Goal: Navigation & Orientation: Find specific page/section

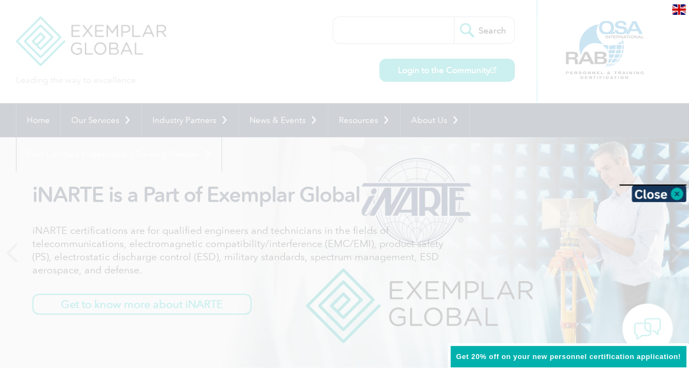
click at [275, 73] on div at bounding box center [344, 185] width 689 height 370
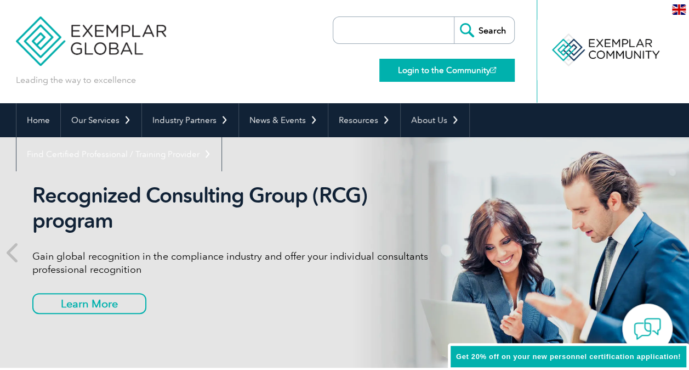
click at [469, 67] on link "Login to the Community" at bounding box center [446, 70] width 135 height 23
